Goal: Task Accomplishment & Management: Use online tool/utility

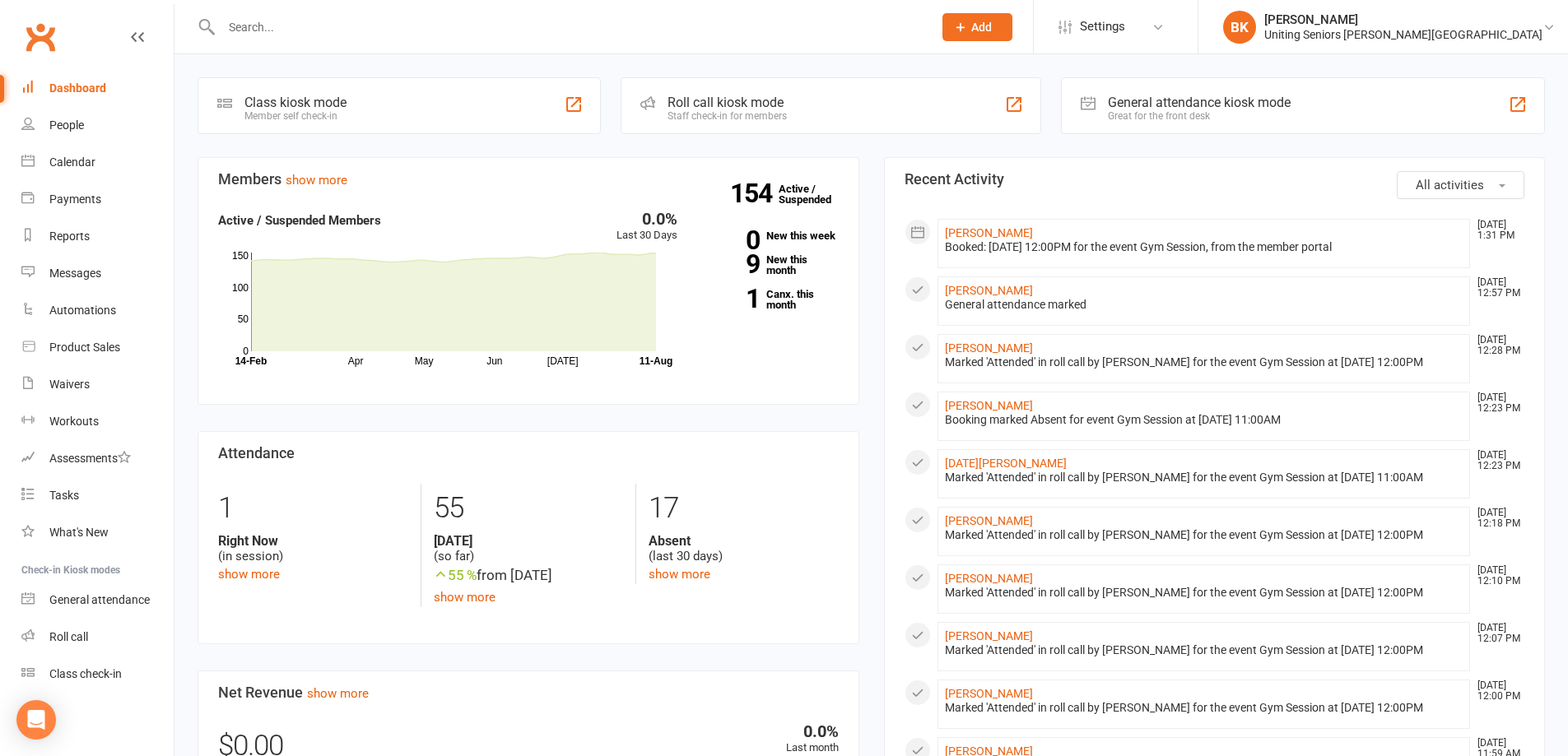
click at [1231, 103] on div "General attendance kiosk mode" at bounding box center [1199, 102] width 183 height 16
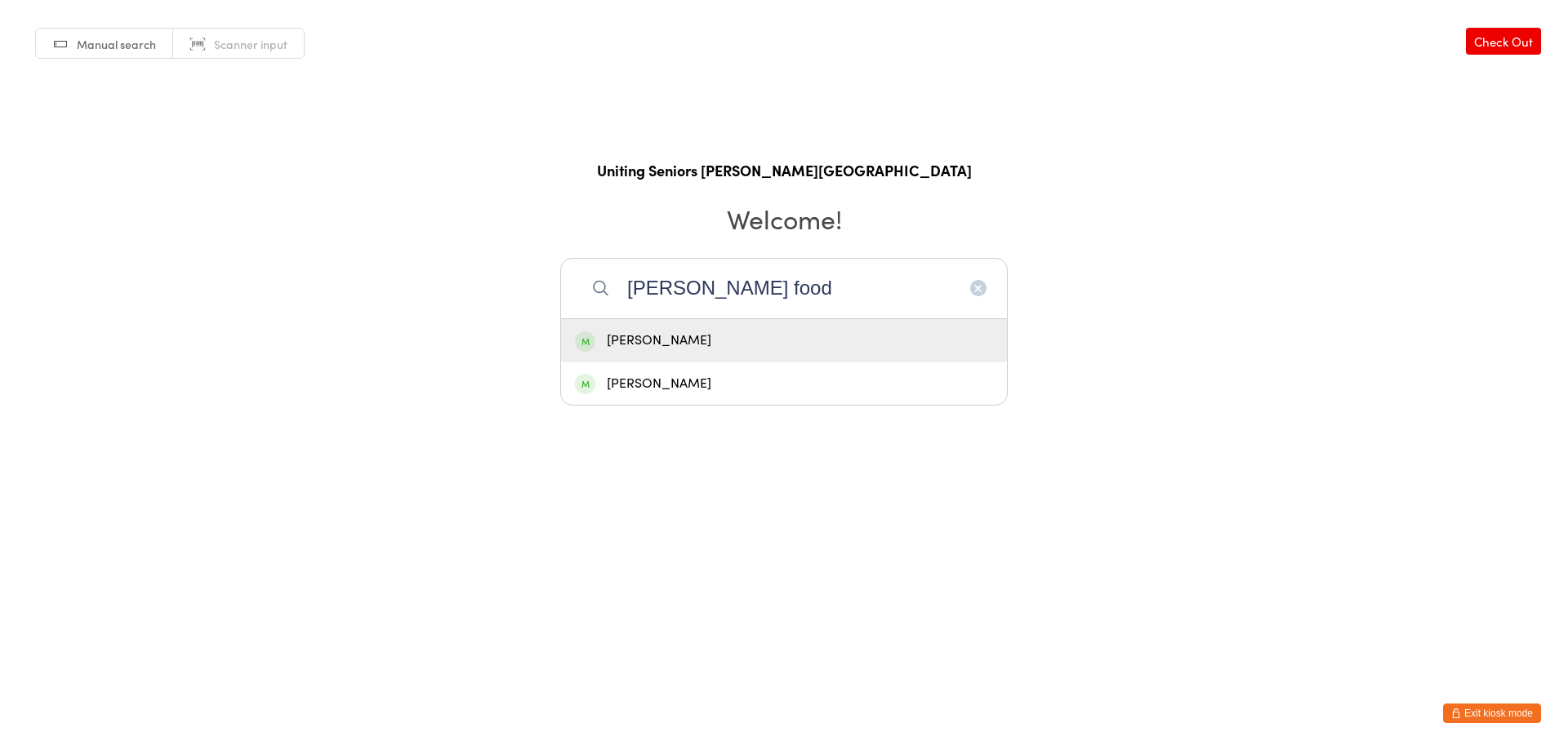
type input "alan food"
click at [729, 338] on div "[PERSON_NAME]" at bounding box center [783, 341] width 418 height 22
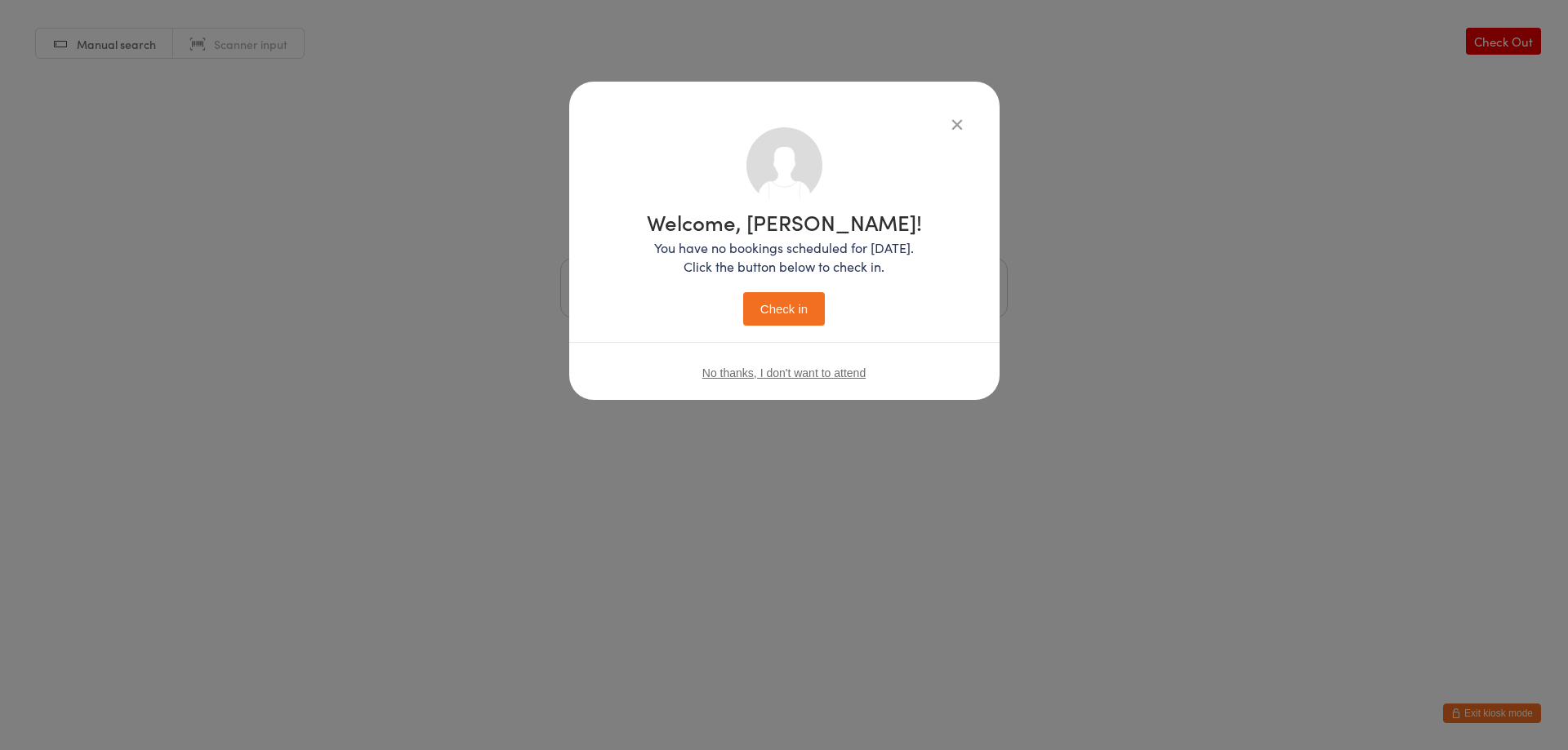
click at [811, 313] on button "Check in" at bounding box center [783, 309] width 81 height 34
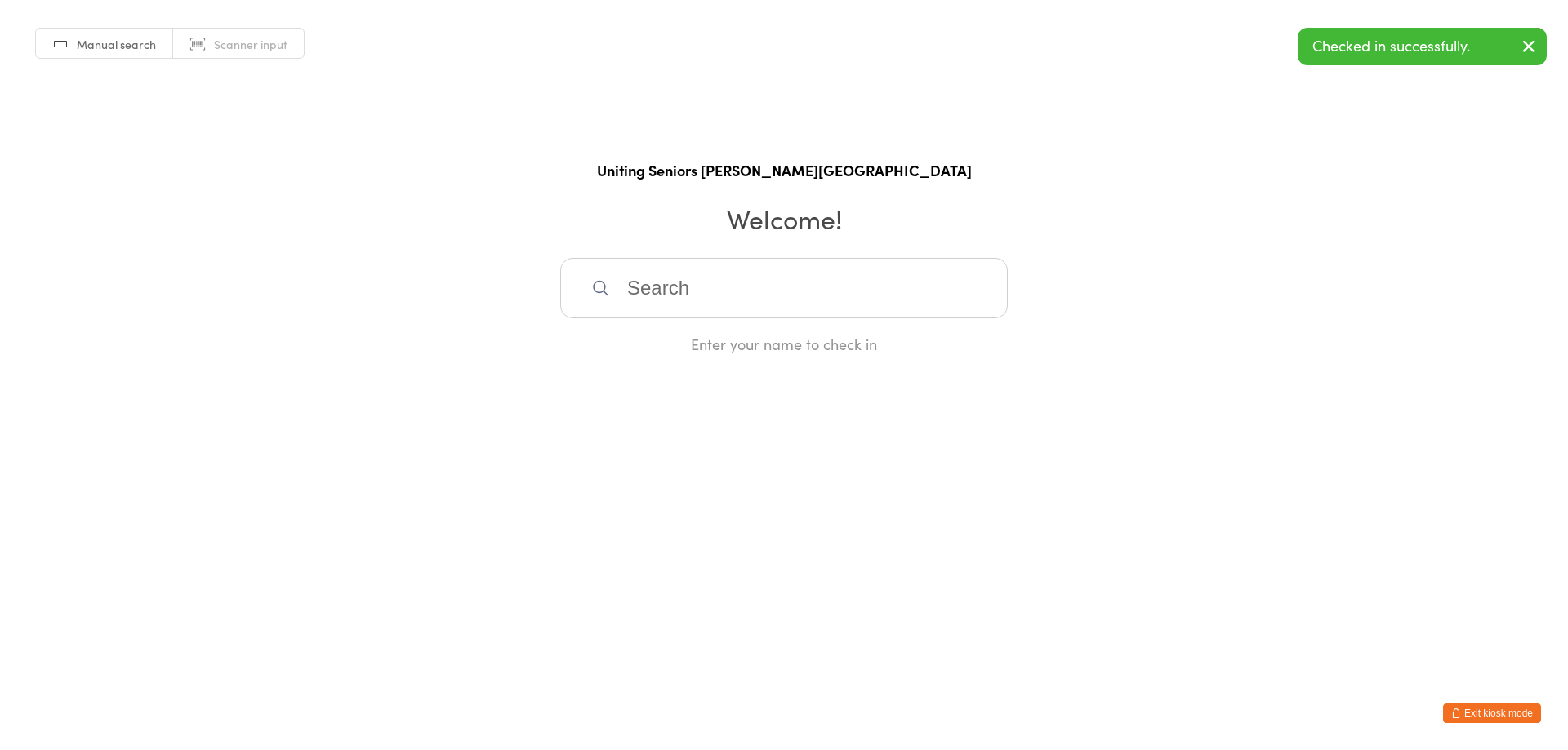
click at [1506, 718] on button "Exit kiosk mode" at bounding box center [1491, 712] width 98 height 19
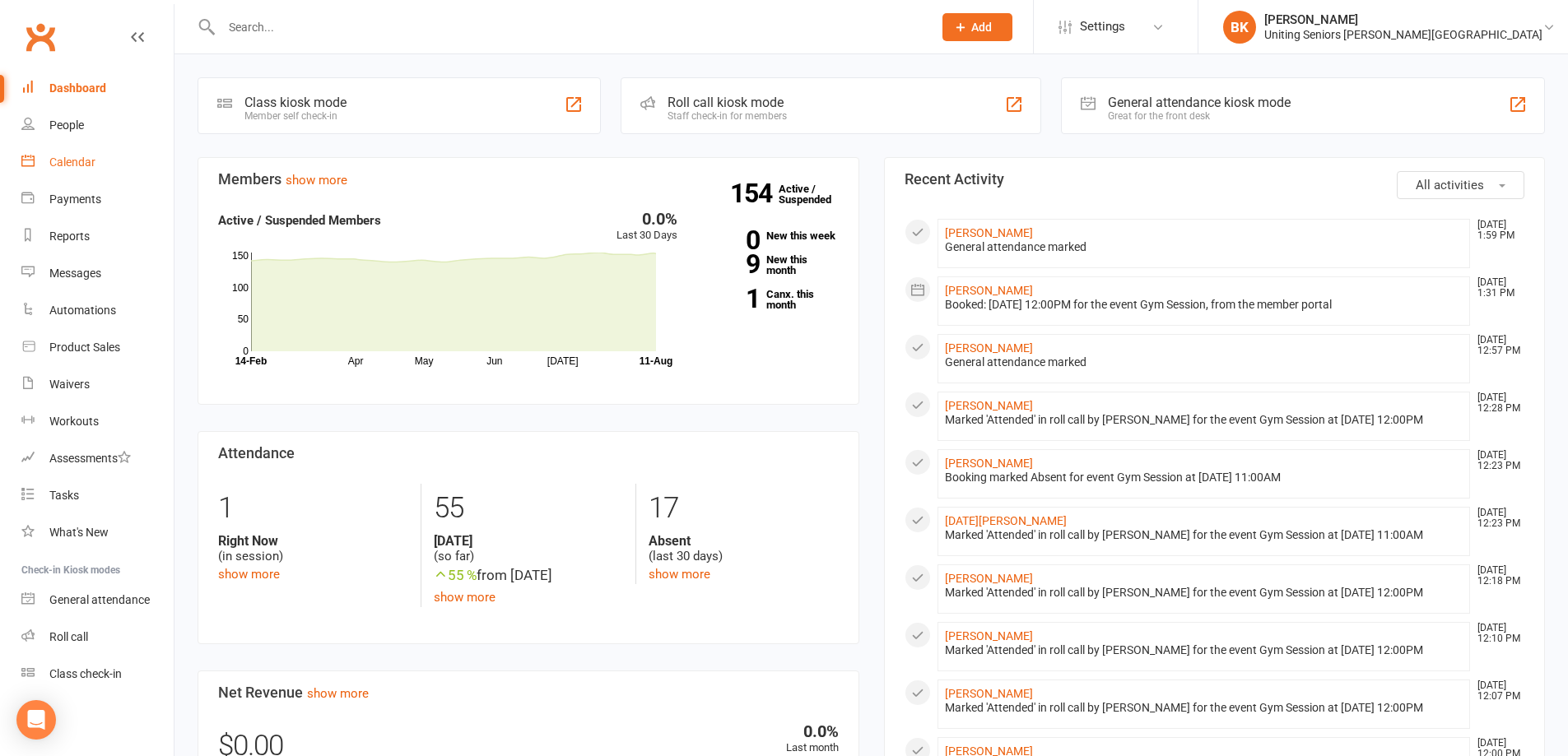
click at [91, 167] on div "Calendar" at bounding box center [73, 162] width 46 height 13
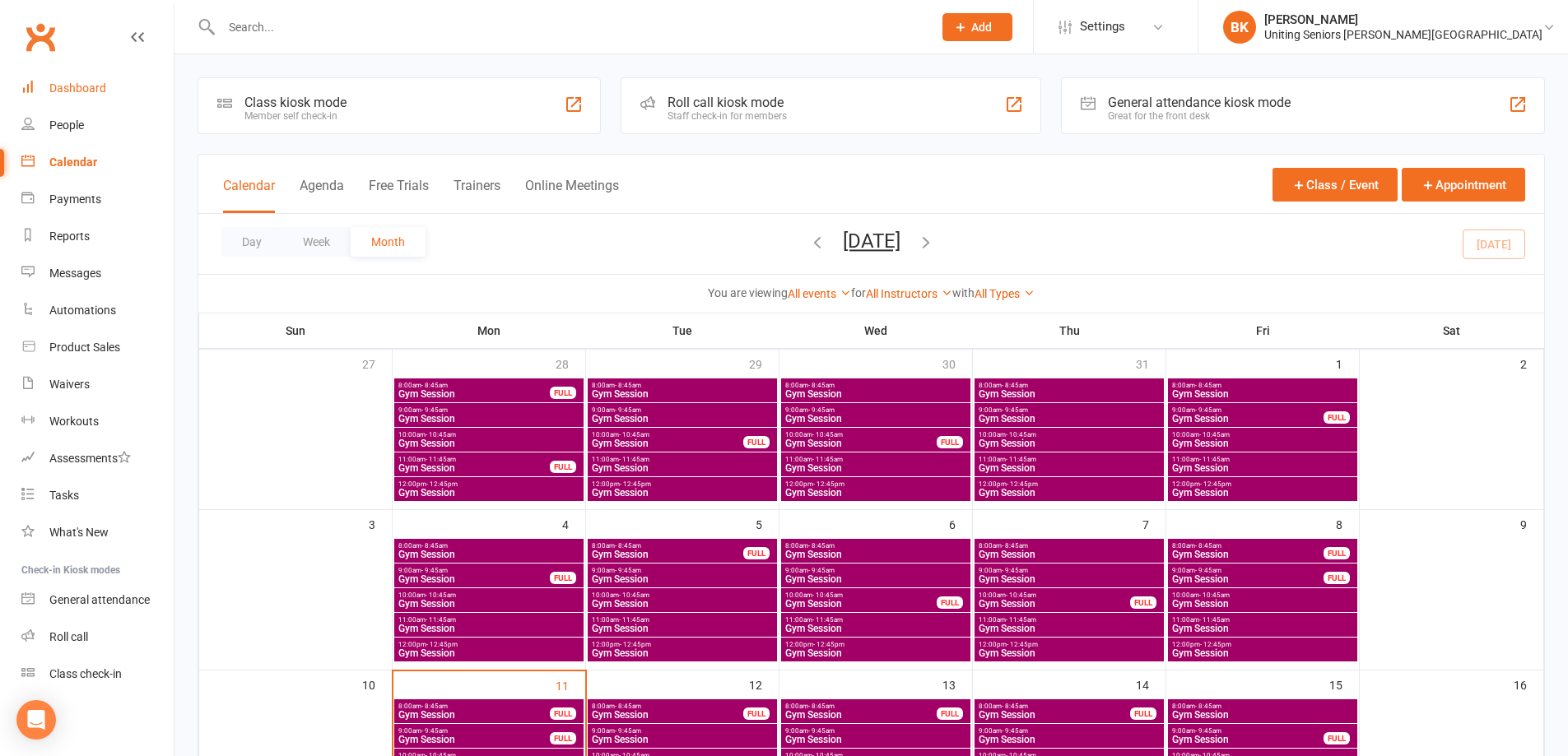
click at [80, 91] on div "Dashboard" at bounding box center [78, 88] width 57 height 13
